Goal: Find specific page/section: Find specific page/section

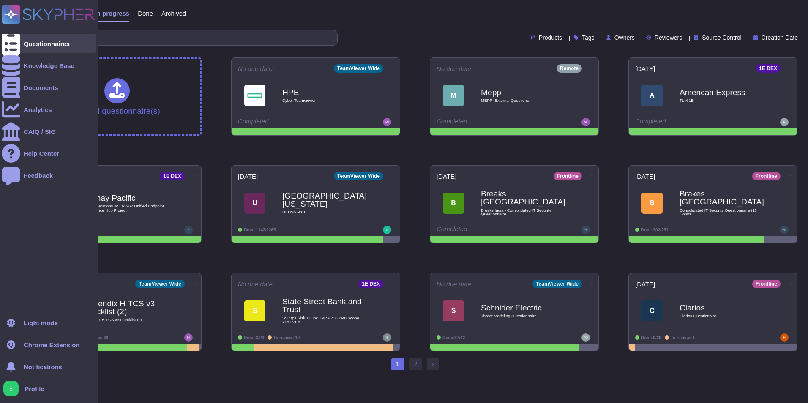
click at [17, 38] on div at bounding box center [11, 43] width 19 height 19
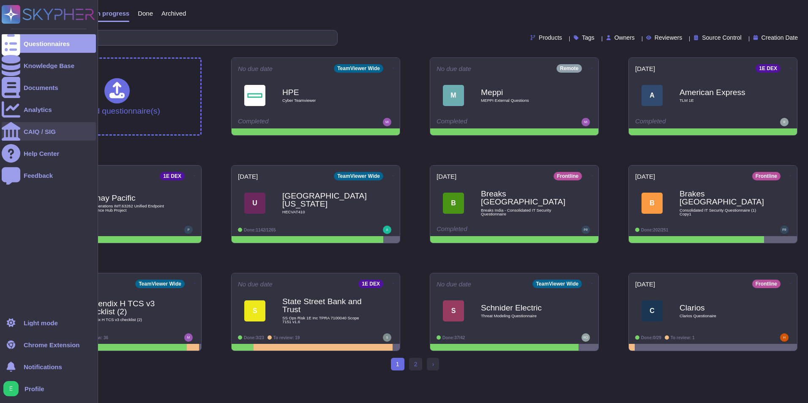
click at [30, 137] on div "CAIQ / SIG" at bounding box center [49, 131] width 94 height 19
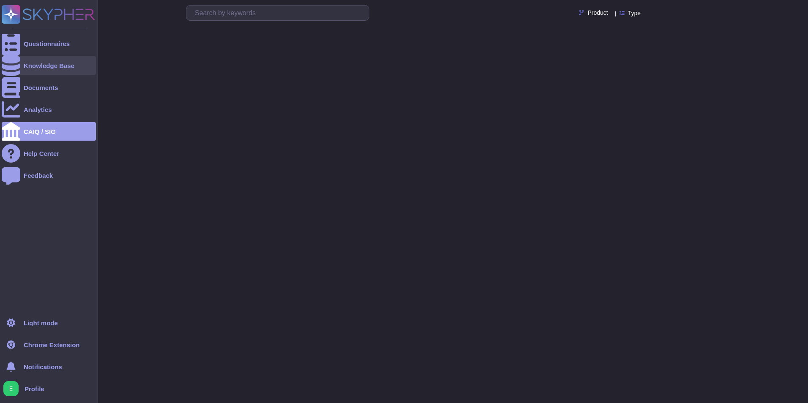
click at [15, 69] on icon at bounding box center [11, 65] width 19 height 21
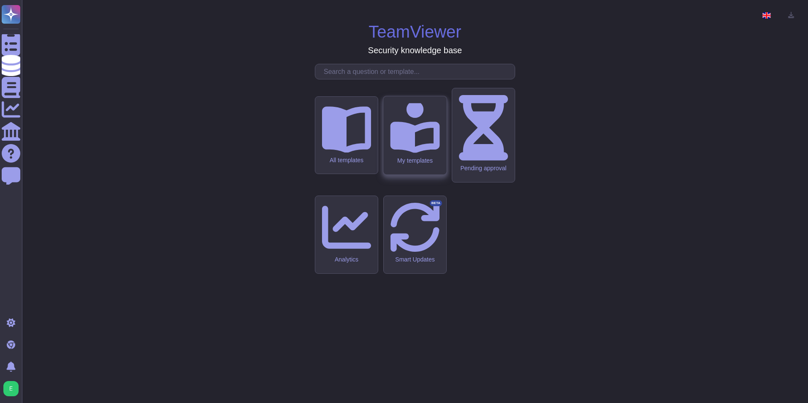
click at [427, 175] on div "My templates" at bounding box center [414, 135] width 63 height 78
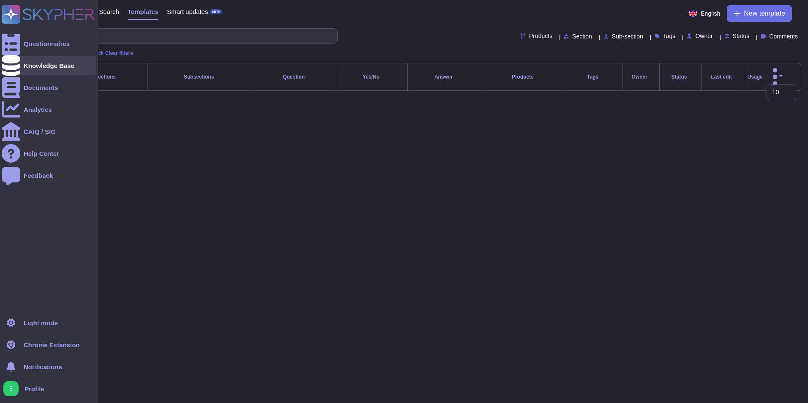
click at [3, 65] on div at bounding box center [11, 65] width 19 height 19
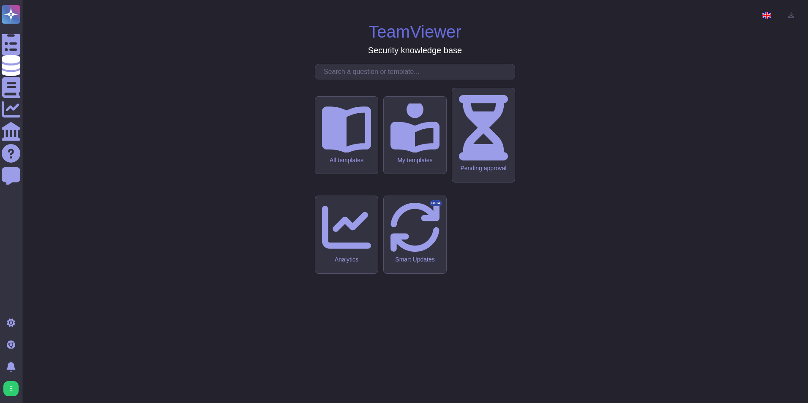
click at [230, 150] on div "TeamViewer Security knowledge base All templates My templates Pending approval …" at bounding box center [415, 202] width 773 height 390
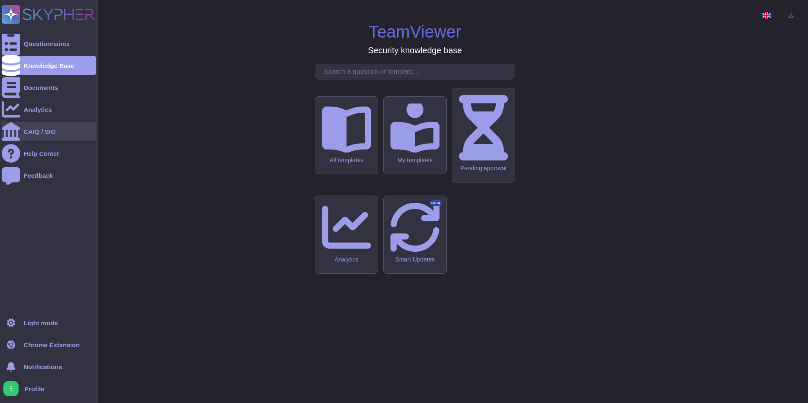
click at [61, 134] on div "CAIQ / SIG" at bounding box center [49, 131] width 94 height 19
